Goal: Transaction & Acquisition: Purchase product/service

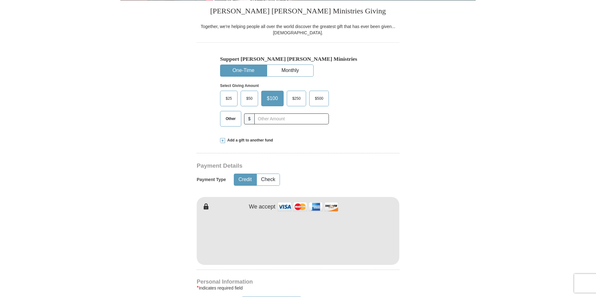
scroll to position [156, 0]
click at [229, 96] on span "$25" at bounding box center [229, 98] width 12 height 9
click at [0, 0] on input "$25" at bounding box center [0, 0] width 0 height 0
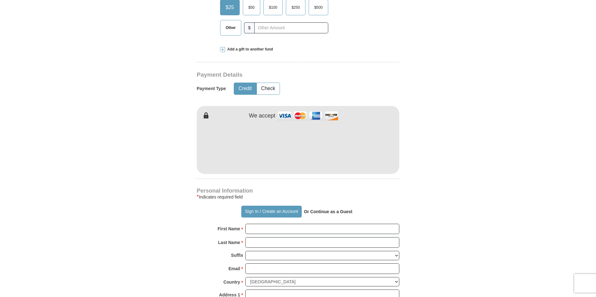
scroll to position [250, 0]
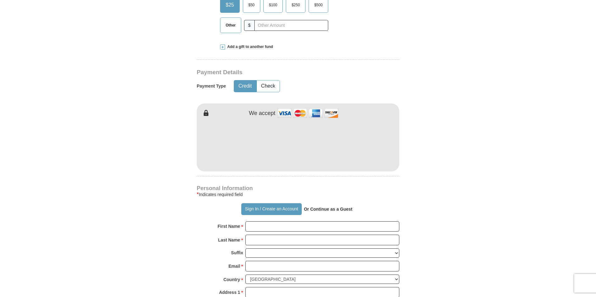
click at [359, 79] on div "[PERSON_NAME] [PERSON_NAME] Ministries Giving Together, we're helping people al…" at bounding box center [298, 223] width 203 height 633
click at [255, 229] on input "First Name *" at bounding box center [322, 226] width 154 height 11
type input "[PERSON_NAME]"
click at [257, 245] on input "Last Name *" at bounding box center [322, 240] width 154 height 11
click at [257, 269] on input "Email *" at bounding box center [322, 266] width 154 height 11
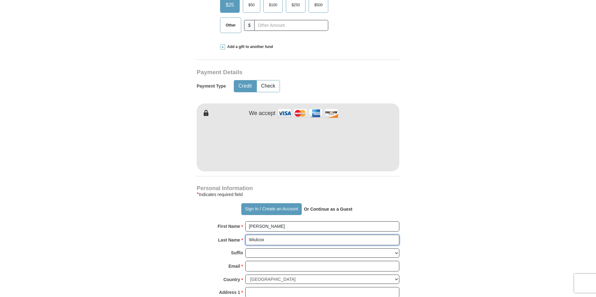
click at [267, 243] on input "Wiulcox" at bounding box center [322, 240] width 154 height 11
type input "W"
type input "[PERSON_NAME]"
click at [263, 269] on input "Email *" at bounding box center [322, 266] width 154 height 11
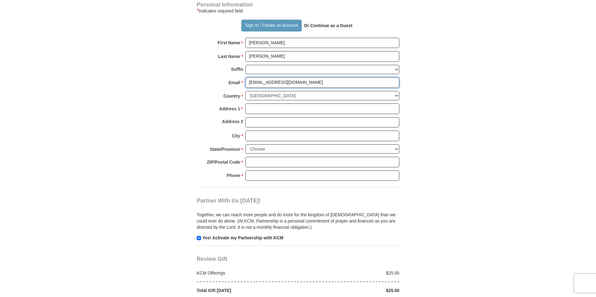
scroll to position [437, 0]
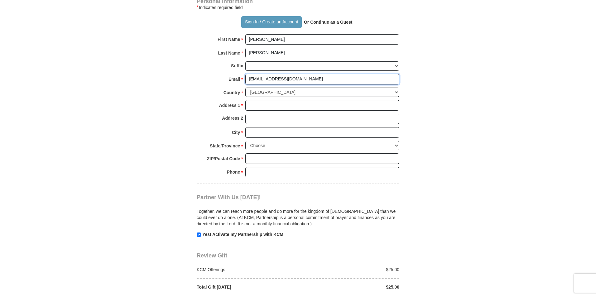
type input "[EMAIL_ADDRESS][DOMAIN_NAME]"
click at [254, 110] on input "Address 1 *" at bounding box center [322, 105] width 154 height 11
type input "[STREET_ADDRESS][PERSON_NAME]"
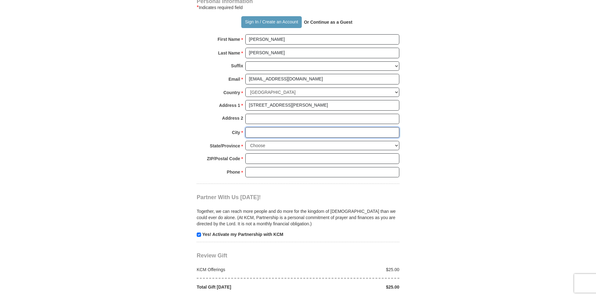
click at [255, 135] on input "City *" at bounding box center [322, 132] width 154 height 11
type input "Isleton"
click at [258, 145] on select "Choose [US_STATE] [US_STATE] [US_STATE] [US_STATE] [US_STATE] Armed Forces Amer…" at bounding box center [322, 146] width 154 height 10
select select "CA"
click at [245, 141] on select "Choose [US_STATE] [US_STATE] [US_STATE] [US_STATE] [US_STATE] Armed Forces Amer…" at bounding box center [322, 146] width 154 height 10
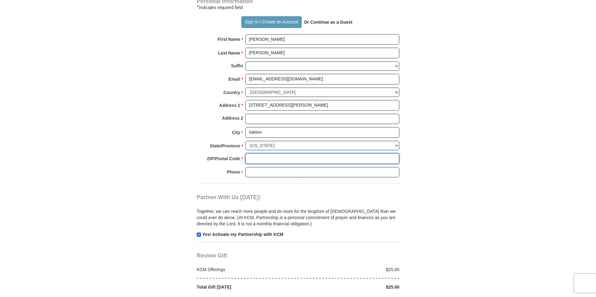
click at [260, 161] on input "ZIP/Postal Code *" at bounding box center [322, 158] width 154 height 11
type input "95641"
click at [259, 173] on input "Phone * *" at bounding box center [322, 172] width 154 height 11
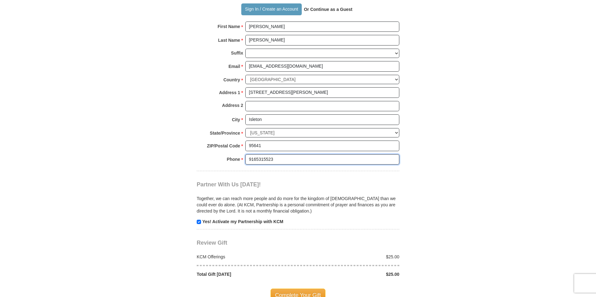
scroll to position [499, 0]
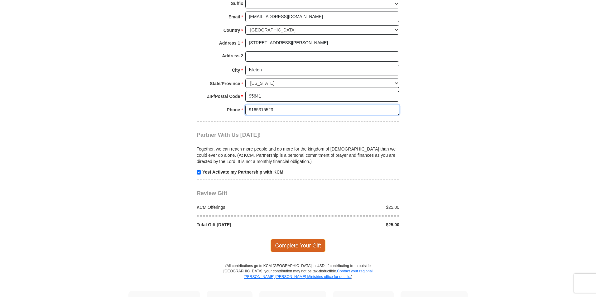
type input "9165315523"
click at [284, 242] on span "Complete Your Gift" at bounding box center [298, 245] width 55 height 13
